Goal: Task Accomplishment & Management: Manage account settings

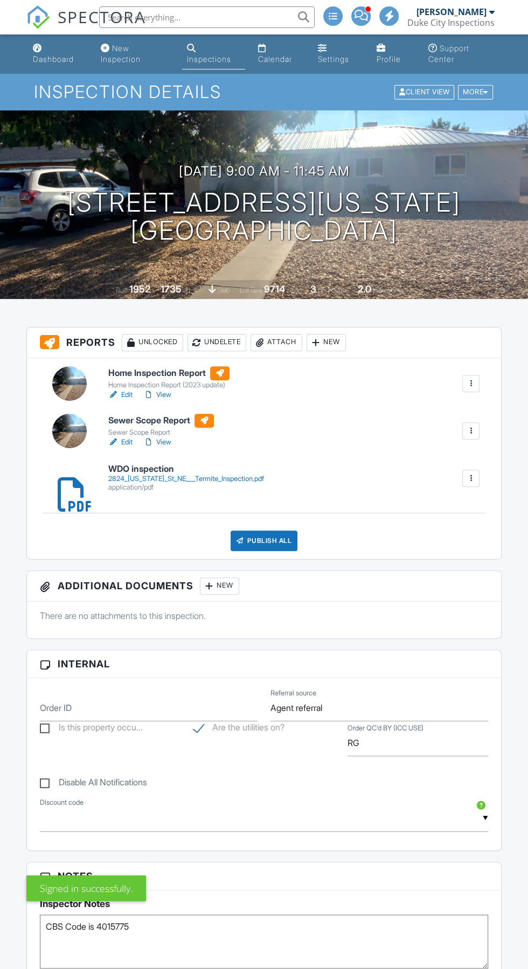
click at [275, 538] on div "Publish All" at bounding box center [264, 541] width 67 height 20
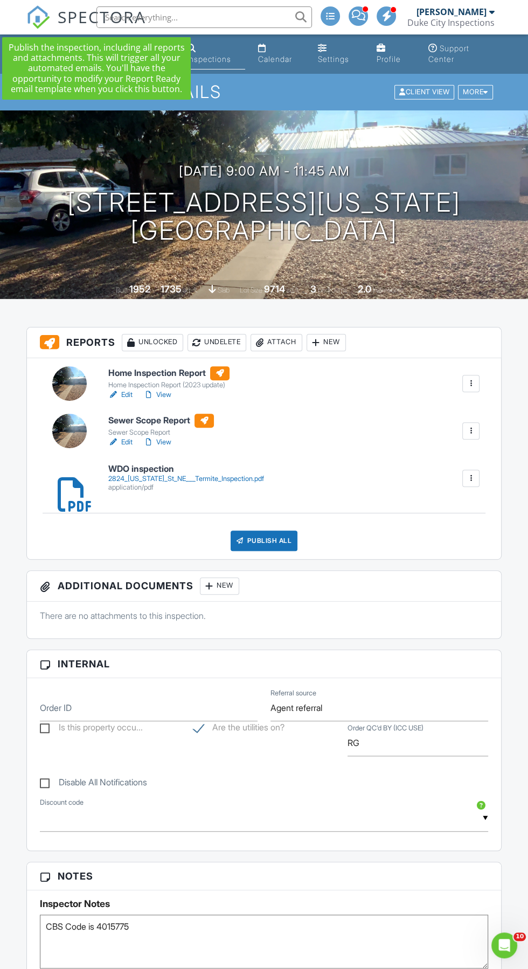
click at [142, 375] on h6 "Home Inspection Report" at bounding box center [168, 373] width 121 height 14
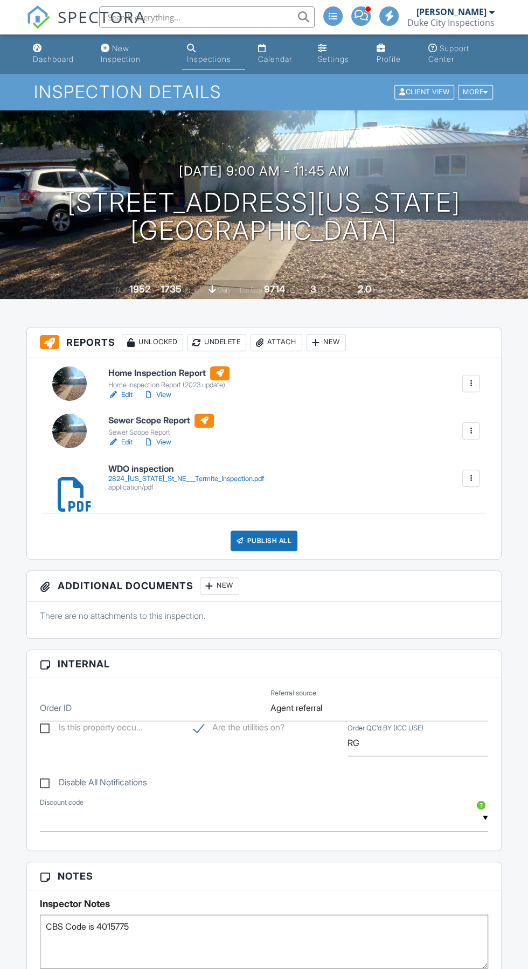
click at [144, 416] on h6 "Sewer Scope Report" at bounding box center [161, 421] width 106 height 14
click at [262, 537] on div "Publish All" at bounding box center [264, 541] width 67 height 20
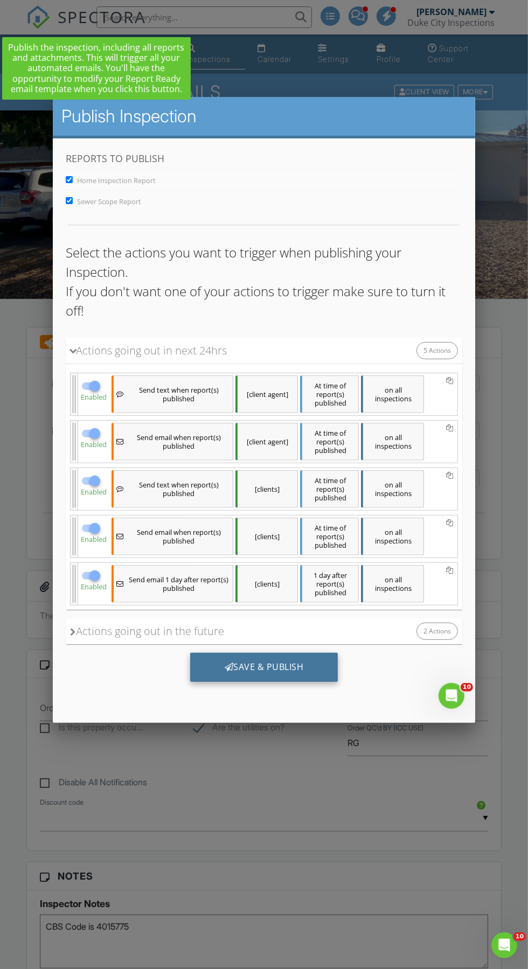
click at [300, 666] on div "Save & Publish" at bounding box center [264, 666] width 148 height 29
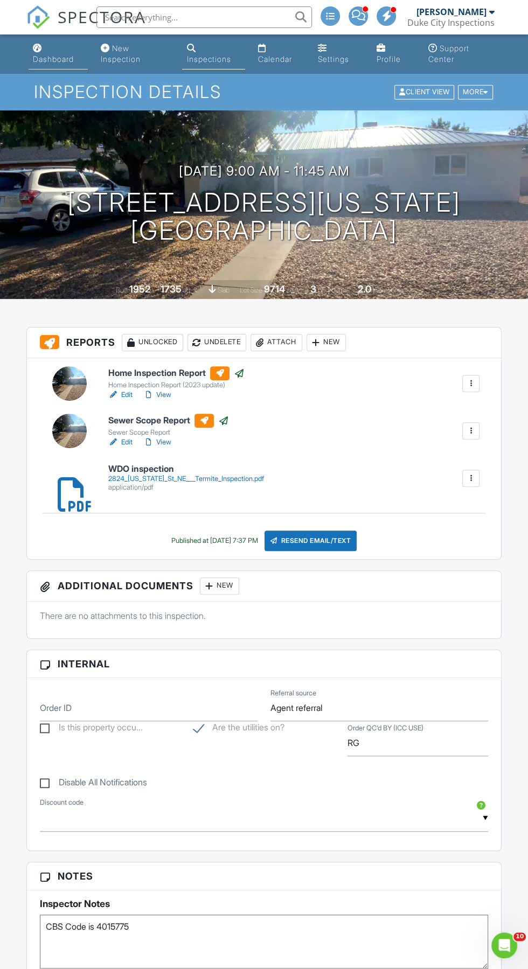
click at [48, 45] on link "Dashboard" at bounding box center [58, 54] width 59 height 31
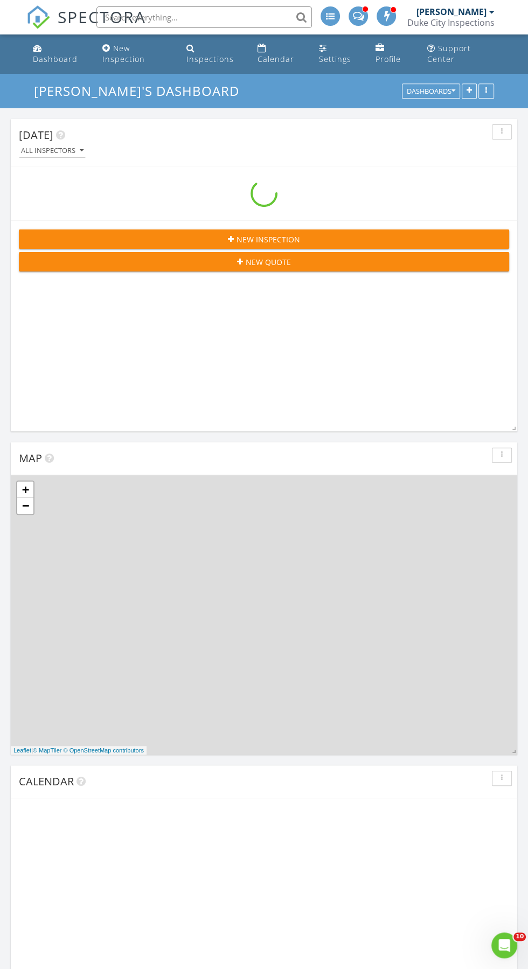
scroll to position [1924, 528]
